Goal: Transaction & Acquisition: Purchase product/service

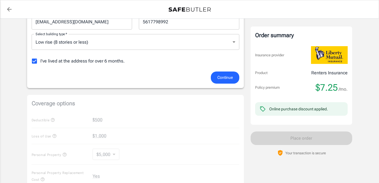
scroll to position [132, 0]
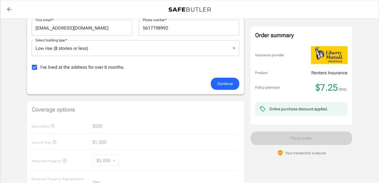
click at [229, 86] on span "Continue" at bounding box center [225, 83] width 16 height 7
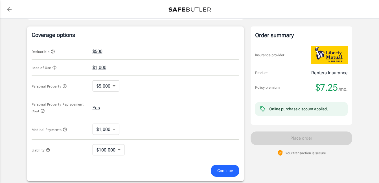
scroll to position [224, 0]
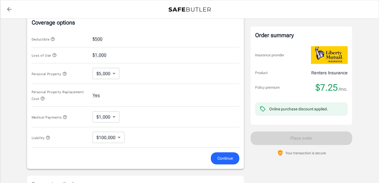
click at [113, 72] on body "Policy premium $ 7.25 /mo Liberty Mutual Renters Insurance 200 TROTTER RD UNIT …" at bounding box center [189, 45] width 379 height 539
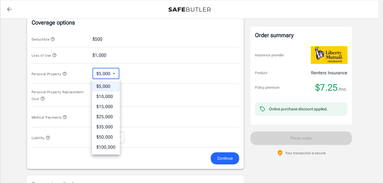
click at [100, 97] on li "$10,000" at bounding box center [106, 97] width 28 height 10
type input "10000"
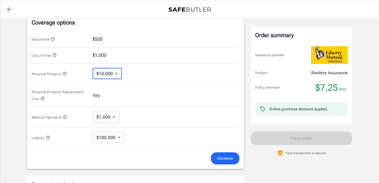
click at [218, 158] on span "Continue" at bounding box center [225, 158] width 16 height 7
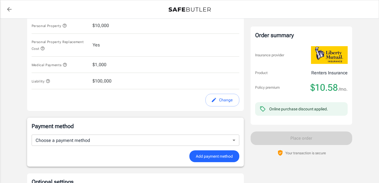
scroll to position [321, 0]
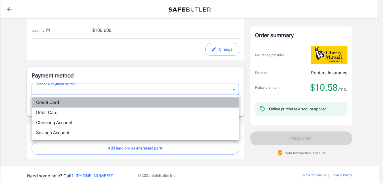
click at [113, 104] on li "Credit Card" at bounding box center [136, 103] width 208 height 10
type input "credit"
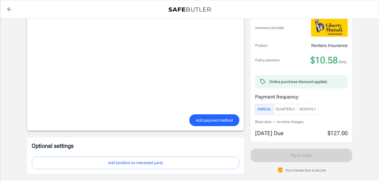
scroll to position [462, 0]
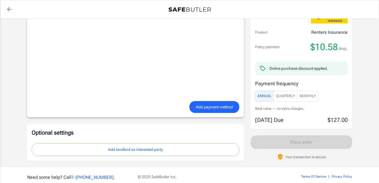
click at [120, 150] on button "Add landlord as interested party" at bounding box center [136, 150] width 208 height 13
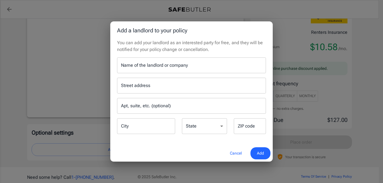
click at [176, 66] on input "Name of the landlord or company" at bounding box center [191, 66] width 149 height 16
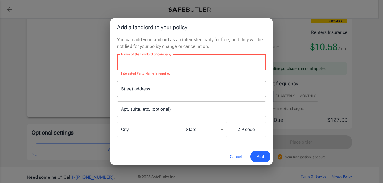
click at [145, 61] on input "Name of the landlord or company" at bounding box center [191, 62] width 149 height 16
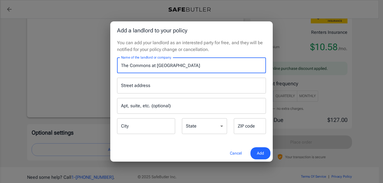
type input "The Commons at Southfield Highlands"
click at [142, 83] on div "Street address Street address" at bounding box center [191, 86] width 149 height 16
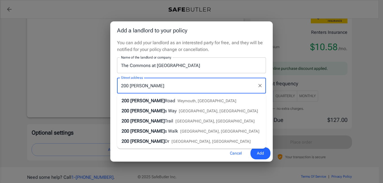
click at [165, 101] on span "Road" at bounding box center [170, 100] width 10 height 5
type input "200 Trotter Road"
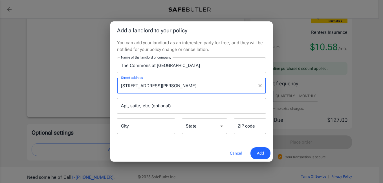
type input "Weymouth"
select select "MA"
type input "02190"
type input "200 Trotter Road"
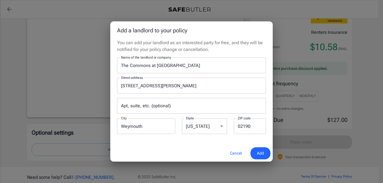
click at [143, 105] on input "Apt, suite, etc. (optional)" at bounding box center [191, 106] width 149 height 16
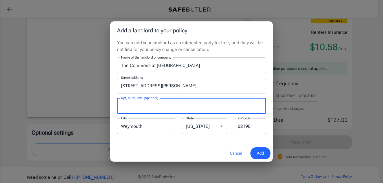
type input "Unit 214"
click at [258, 151] on span "Add" at bounding box center [260, 153] width 7 height 7
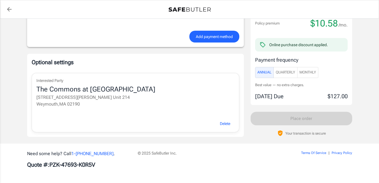
scroll to position [459, 0]
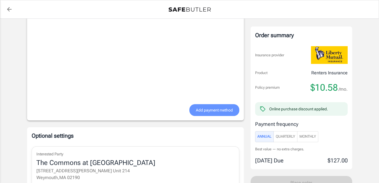
click at [207, 109] on span "Add payment method" at bounding box center [214, 110] width 37 height 7
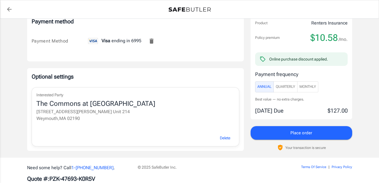
scroll to position [389, 0]
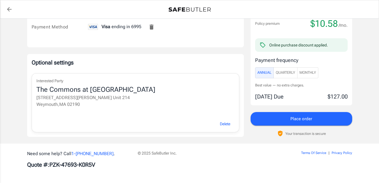
click at [286, 120] on button "Place order" at bounding box center [302, 119] width 102 height 14
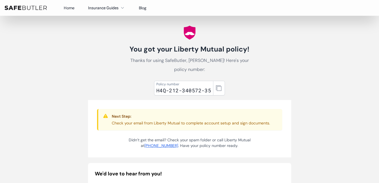
scroll to position [7, 0]
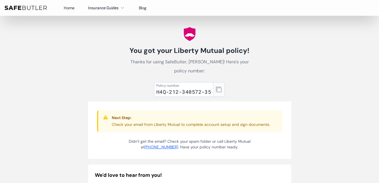
click at [215, 89] on button "button" at bounding box center [219, 89] width 12 height 15
